Goal: Information Seeking & Learning: Learn about a topic

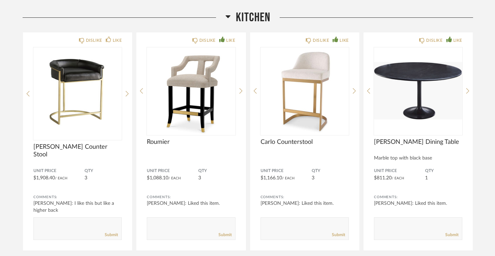
scroll to position [897, 0]
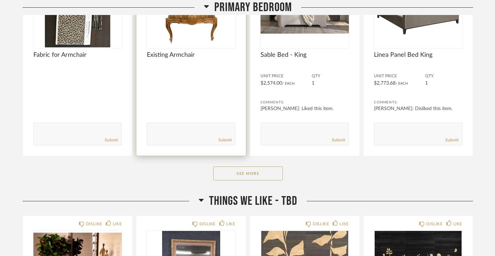
scroll to position [1765, 0]
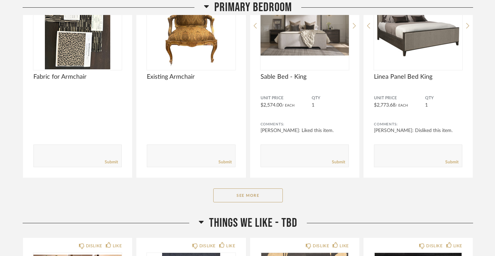
click at [236, 184] on div "Primary Bedroom DISLIKE LIKE Fabric for Armchair Comments: Submit DISLIKE LIKE …" at bounding box center [248, 80] width 450 height 270
click at [241, 188] on button "See More" at bounding box center [248, 195] width 70 height 14
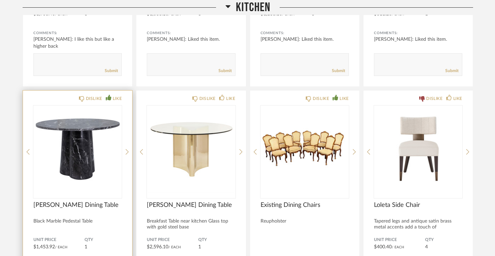
scroll to position [1083, 0]
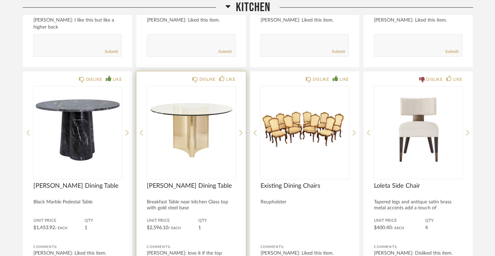
click at [173, 117] on img "0" at bounding box center [191, 129] width 88 height 87
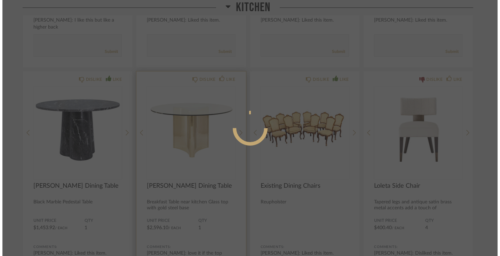
scroll to position [0, 0]
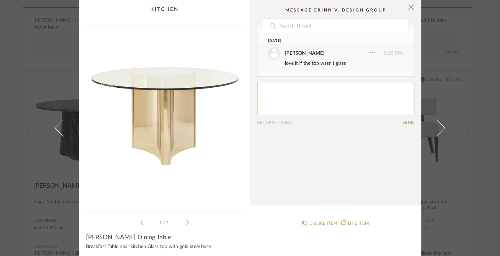
click at [186, 221] on div "1 / 2" at bounding box center [164, 125] width 157 height 201
click at [186, 222] on icon at bounding box center [187, 222] width 3 height 6
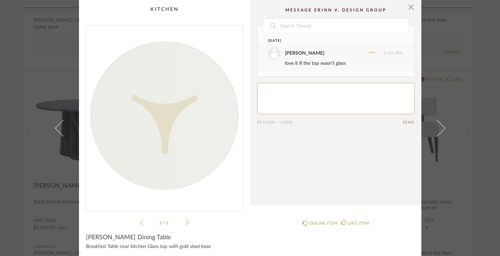
click at [186, 222] on icon at bounding box center [187, 222] width 3 height 6
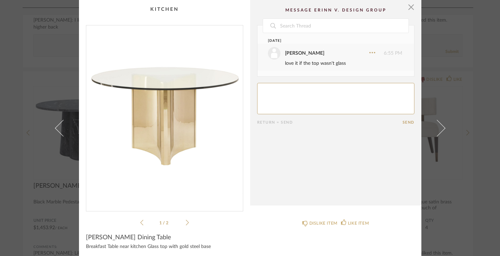
click at [186, 223] on icon at bounding box center [187, 222] width 3 height 6
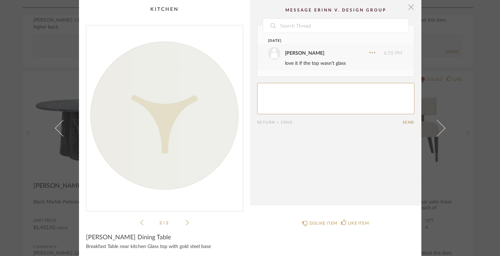
click at [410, 10] on span "button" at bounding box center [411, 7] width 14 height 14
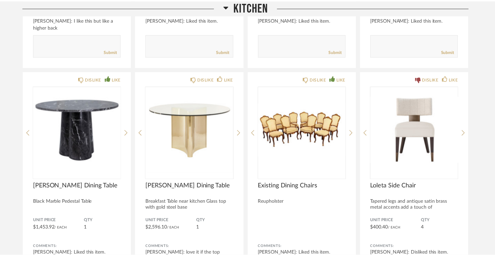
scroll to position [1083, 0]
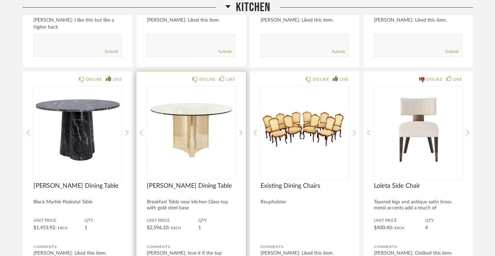
click at [199, 118] on img "0" at bounding box center [191, 129] width 88 height 87
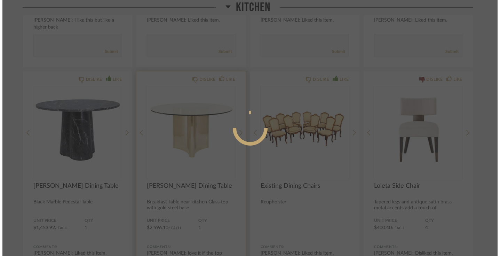
scroll to position [0, 0]
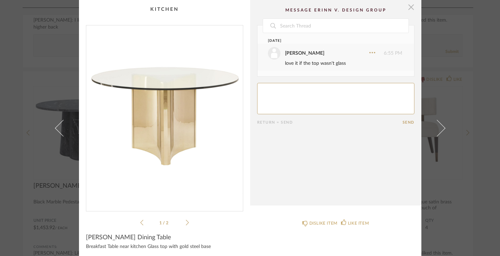
click at [410, 10] on span "button" at bounding box center [411, 7] width 14 height 14
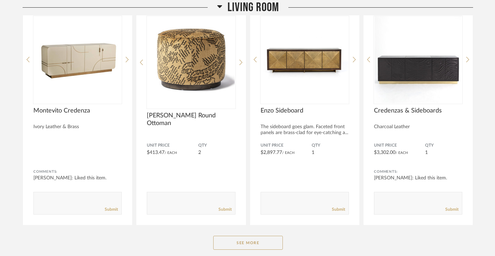
scroll to position [658, 0]
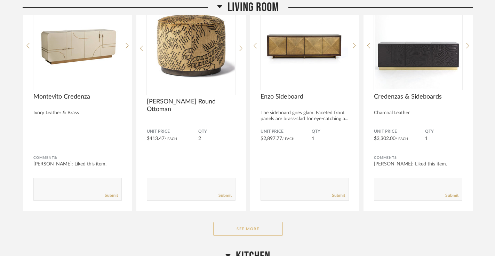
click at [228, 222] on button "See More" at bounding box center [248, 229] width 70 height 14
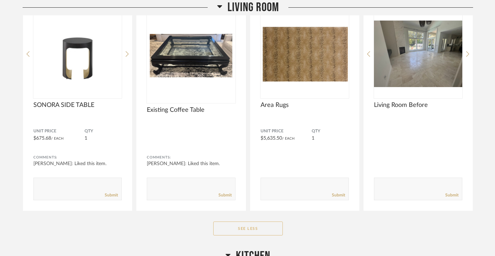
scroll to position [1106, 0]
